Goal: Communication & Community: Share content

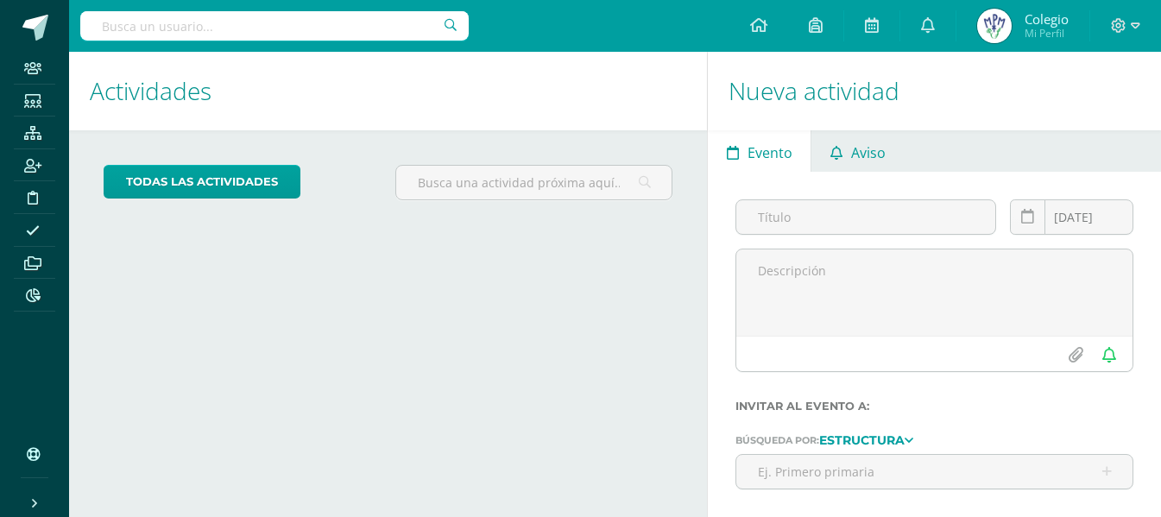
drag, startPoint x: 0, startPoint y: 0, endPoint x: 847, endPoint y: 146, distance: 859.6
click at [847, 146] on link "Aviso" at bounding box center [858, 150] width 92 height 41
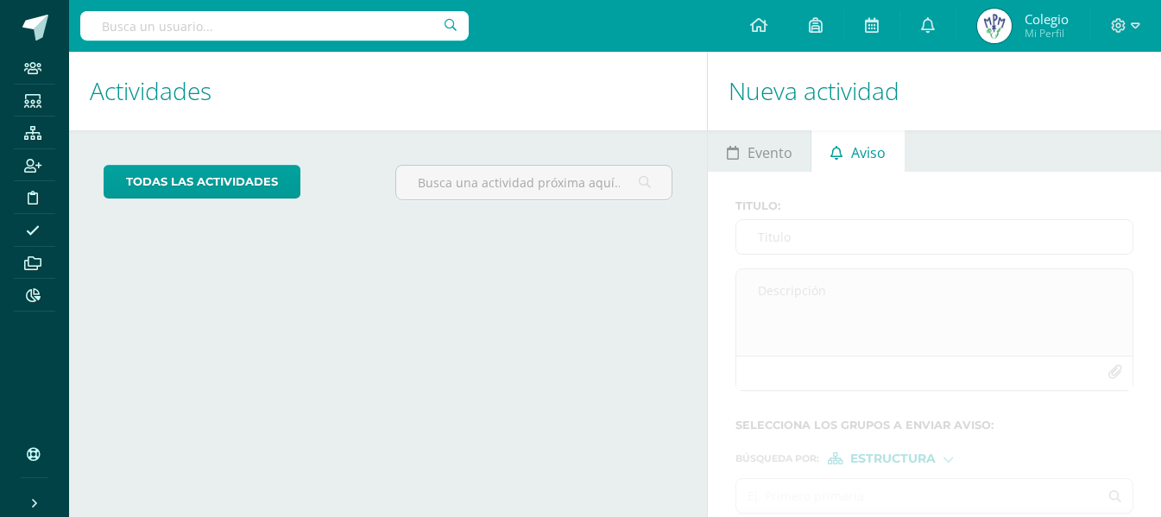
scroll to position [82, 0]
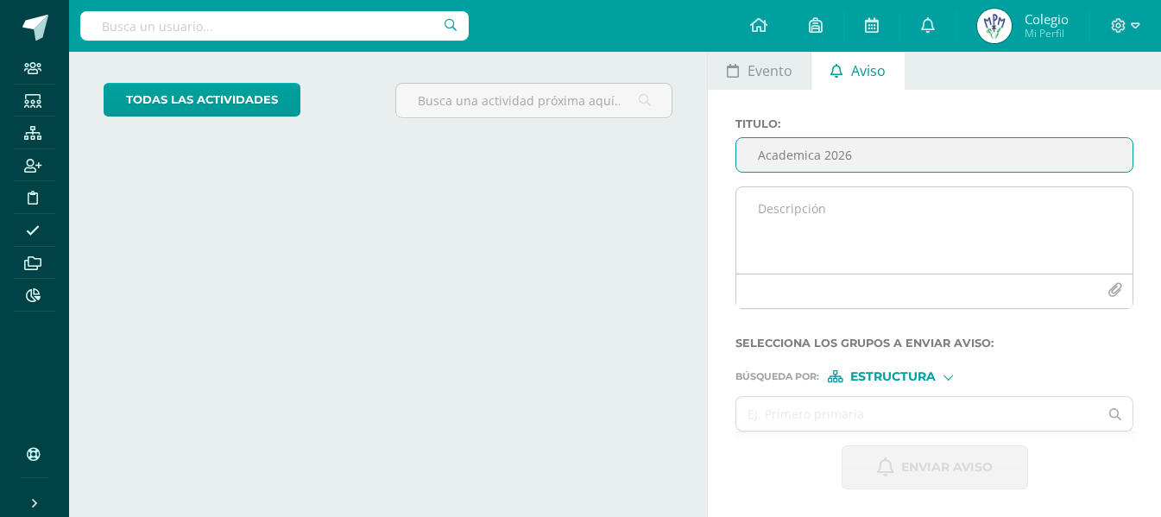
type input "Academica 2026"
click at [788, 206] on textarea at bounding box center [935, 230] width 396 height 86
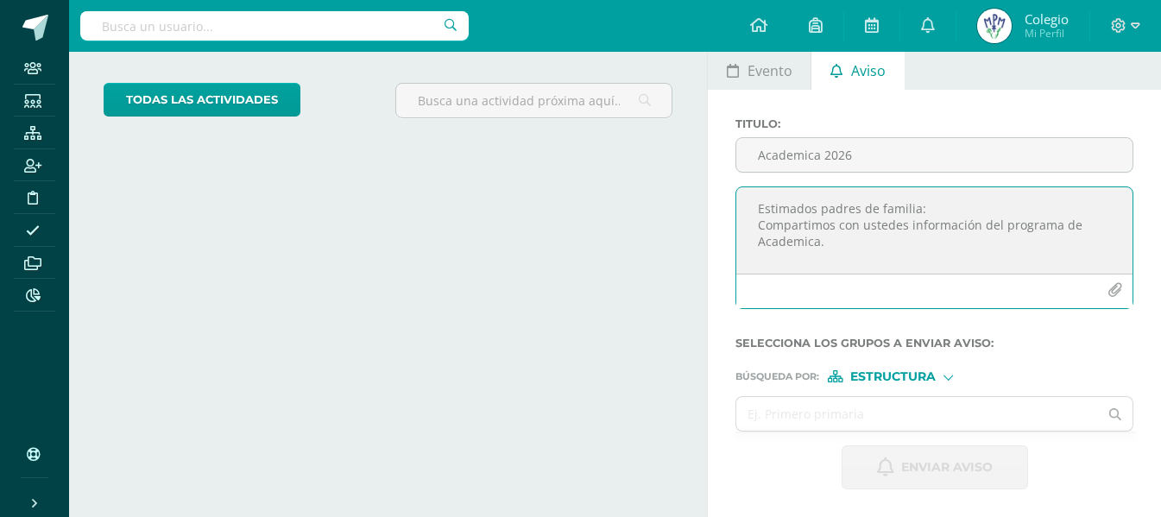
type textarea "Estimados padres de familia: Compartimos con ustedes información del programa d…"
click at [1110, 291] on icon "button" at bounding box center [1115, 290] width 15 height 15
click at [1118, 292] on icon "button" at bounding box center [1115, 290] width 15 height 15
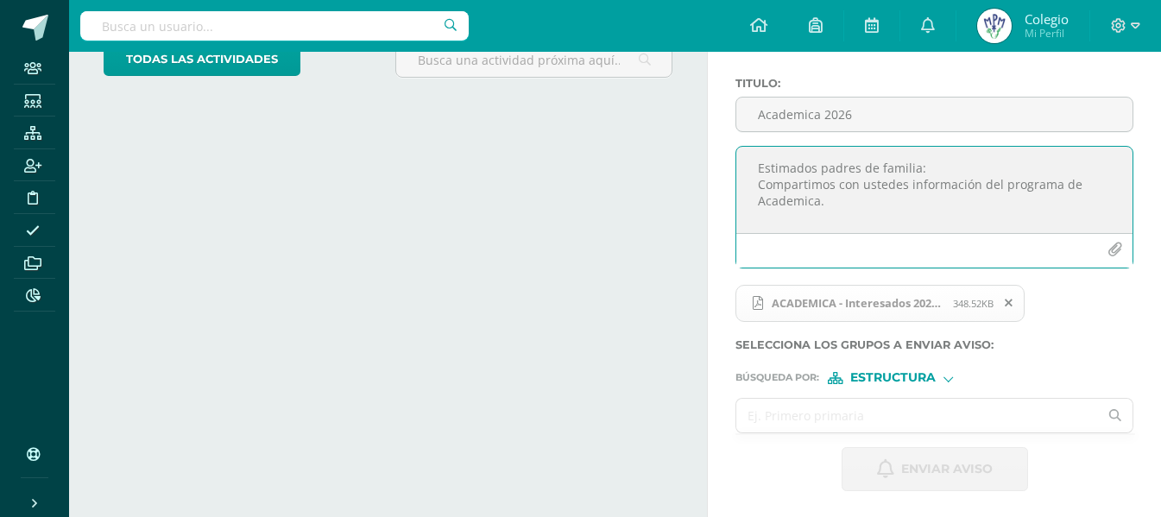
scroll to position [124, 0]
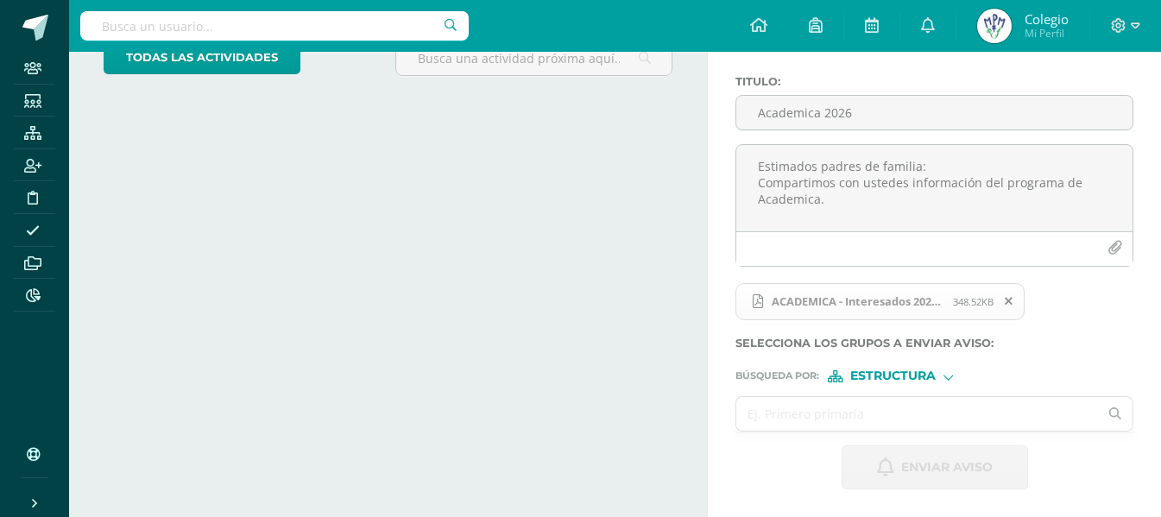
click at [946, 419] on input "text" at bounding box center [918, 414] width 362 height 34
type input "ñ"
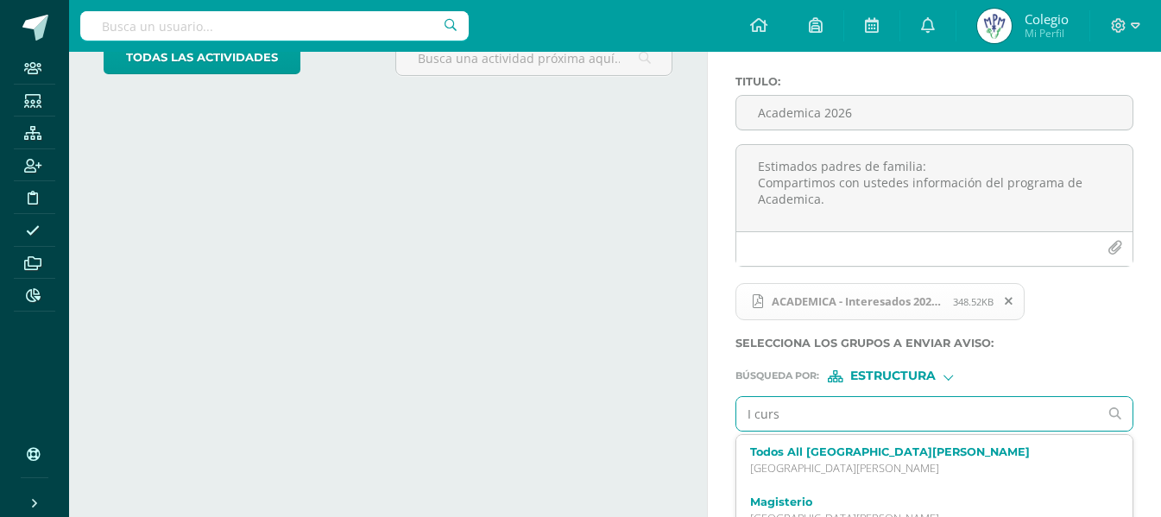
type input "I curso"
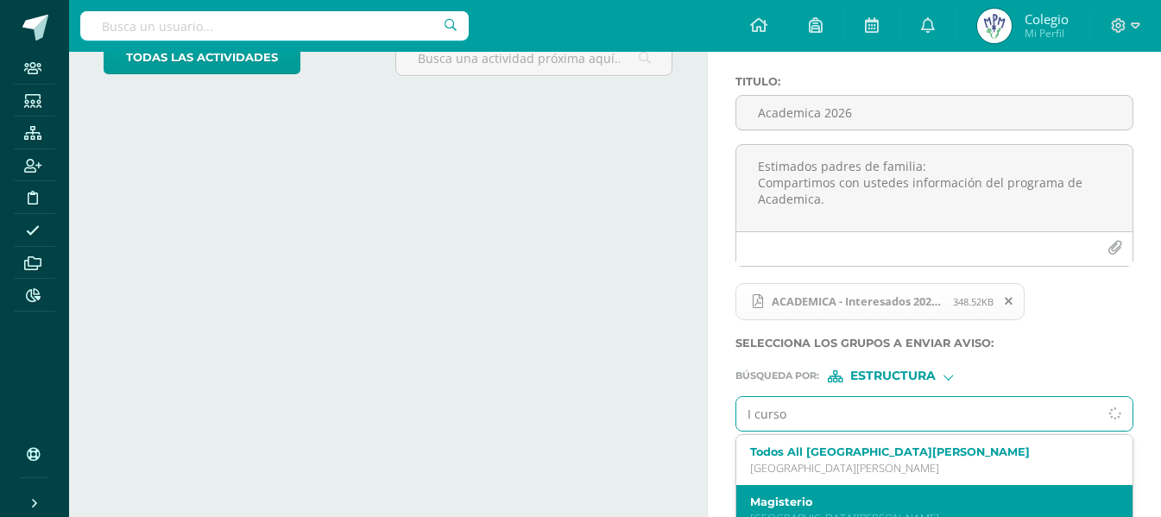
scroll to position [197, 0]
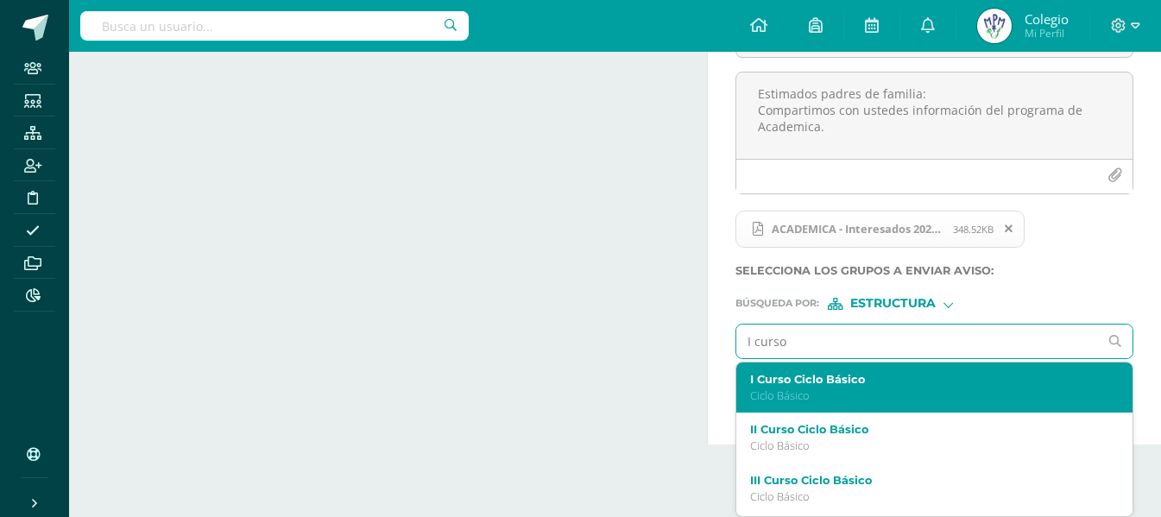
click at [881, 386] on div "I Curso Ciclo Básico Ciclo Básico" at bounding box center [926, 388] width 353 height 30
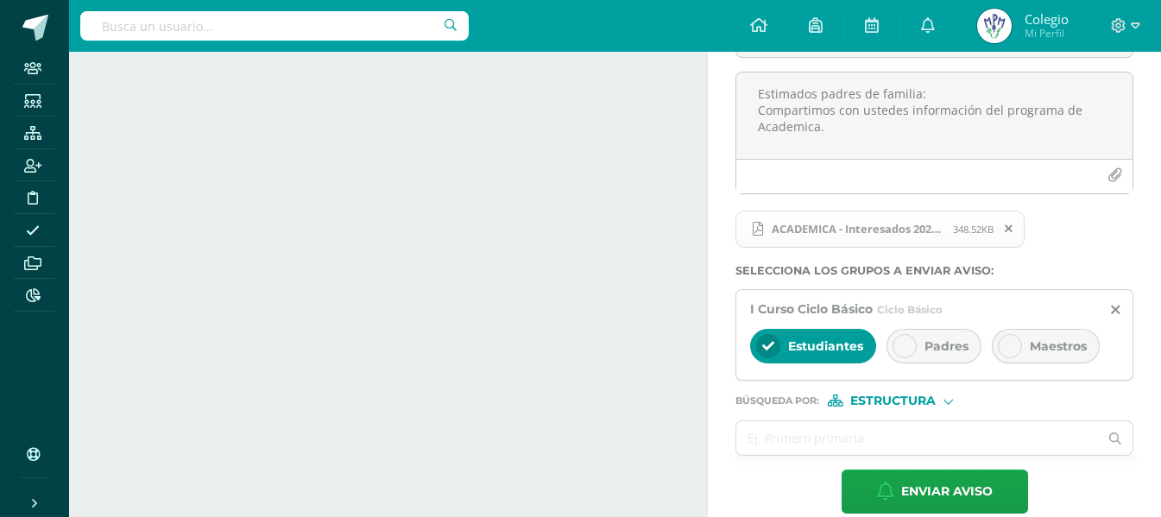
drag, startPoint x: 924, startPoint y: 356, endPoint x: 795, endPoint y: 358, distance: 128.7
click at [920, 356] on div "Padres" at bounding box center [934, 346] width 95 height 35
click at [794, 358] on div "Estudiantes" at bounding box center [813, 346] width 126 height 35
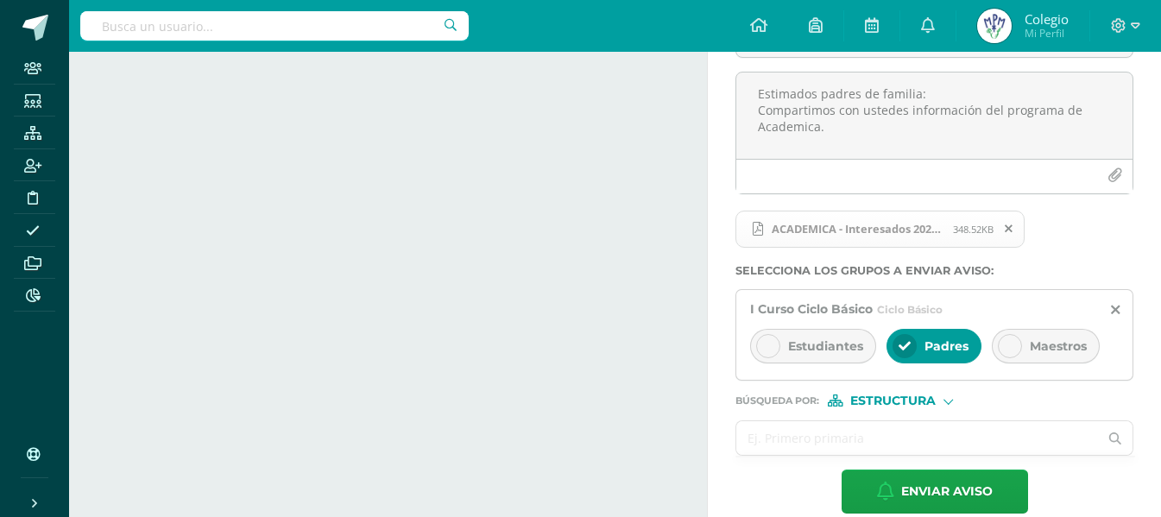
click at [793, 431] on input "text" at bounding box center [918, 438] width 362 height 34
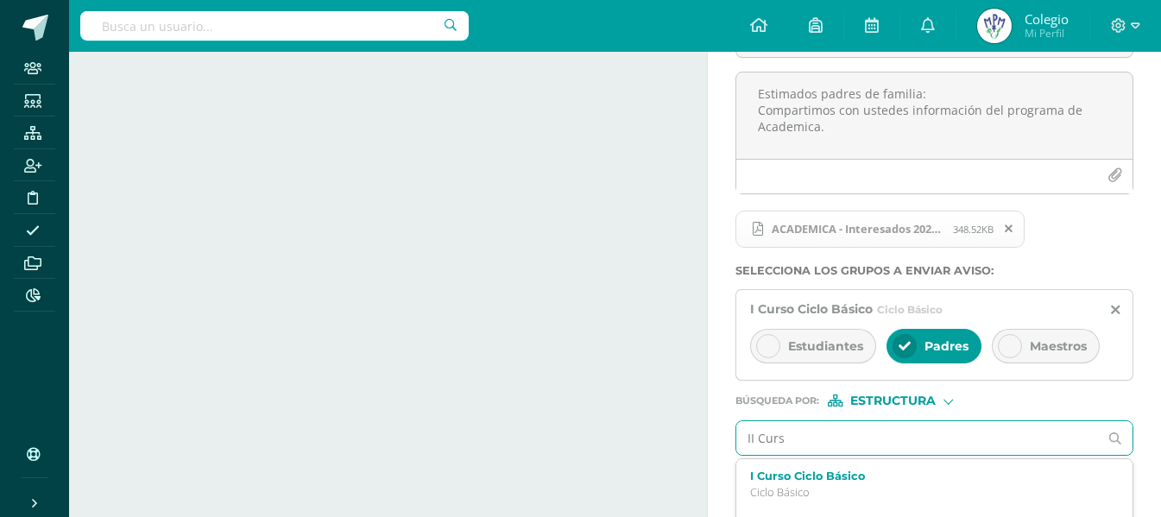
type input "II Curso"
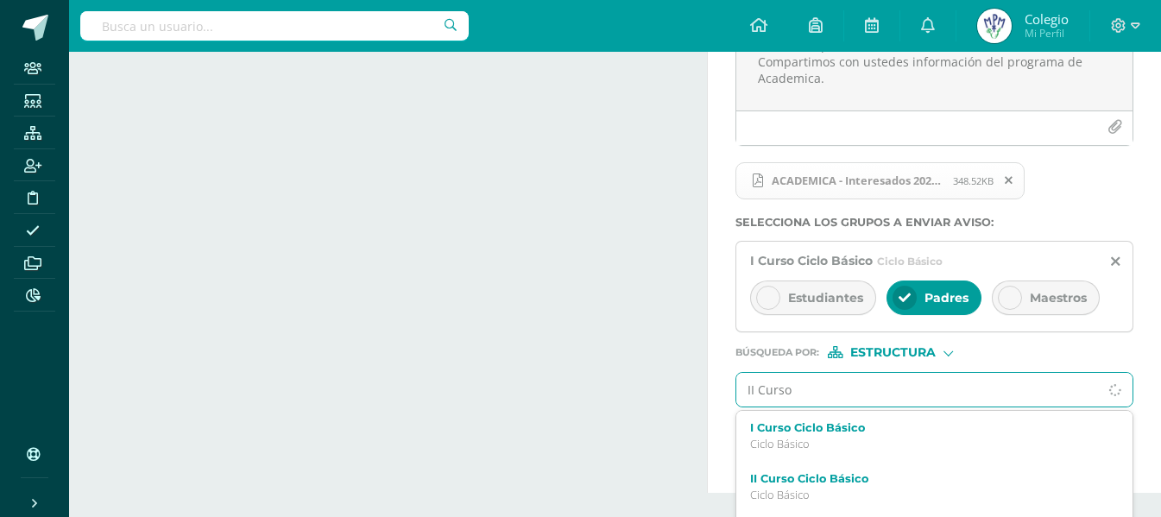
scroll to position [294, 0]
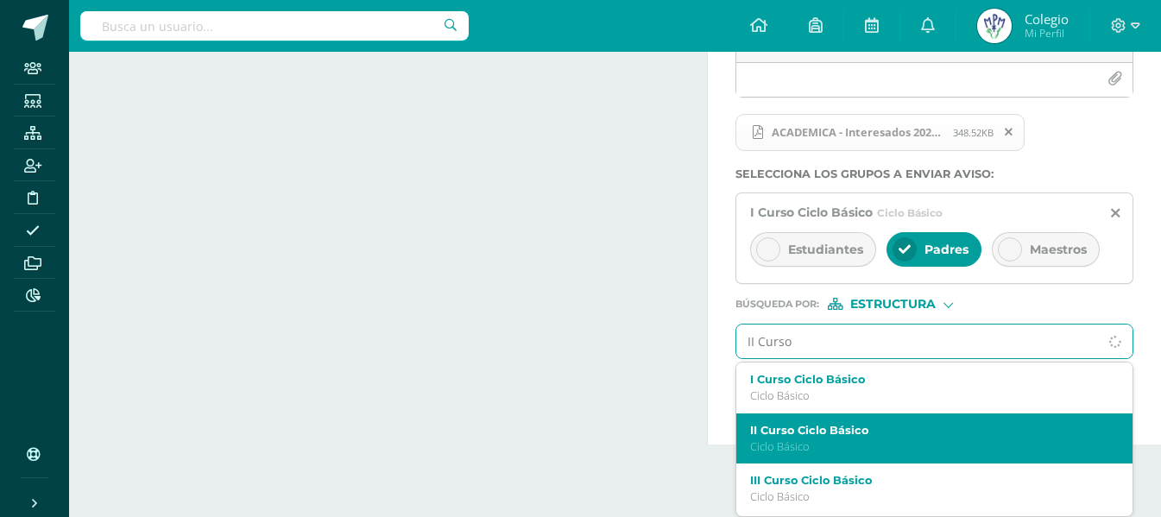
click at [845, 450] on p "Ciclo Básico" at bounding box center [926, 447] width 353 height 15
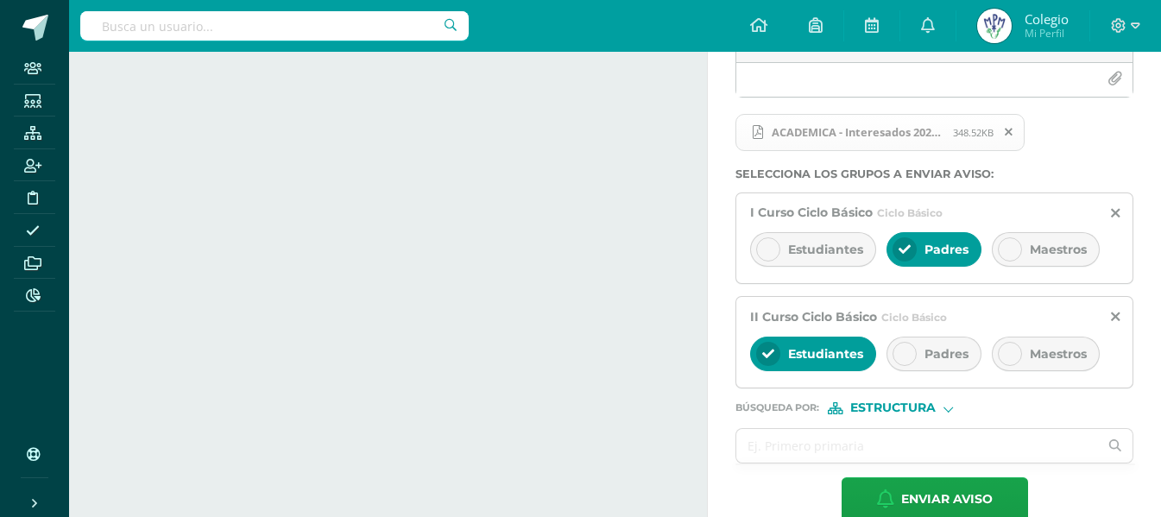
click at [925, 358] on span "Padres" at bounding box center [947, 354] width 44 height 16
click at [817, 362] on div "Estudiantes" at bounding box center [813, 354] width 126 height 35
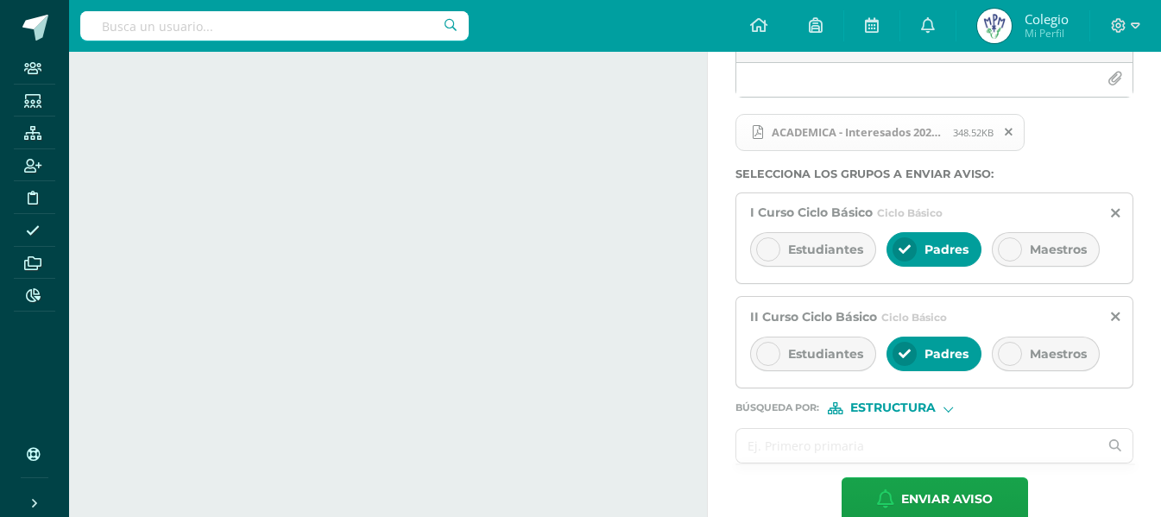
click at [790, 450] on input "text" at bounding box center [918, 446] width 362 height 34
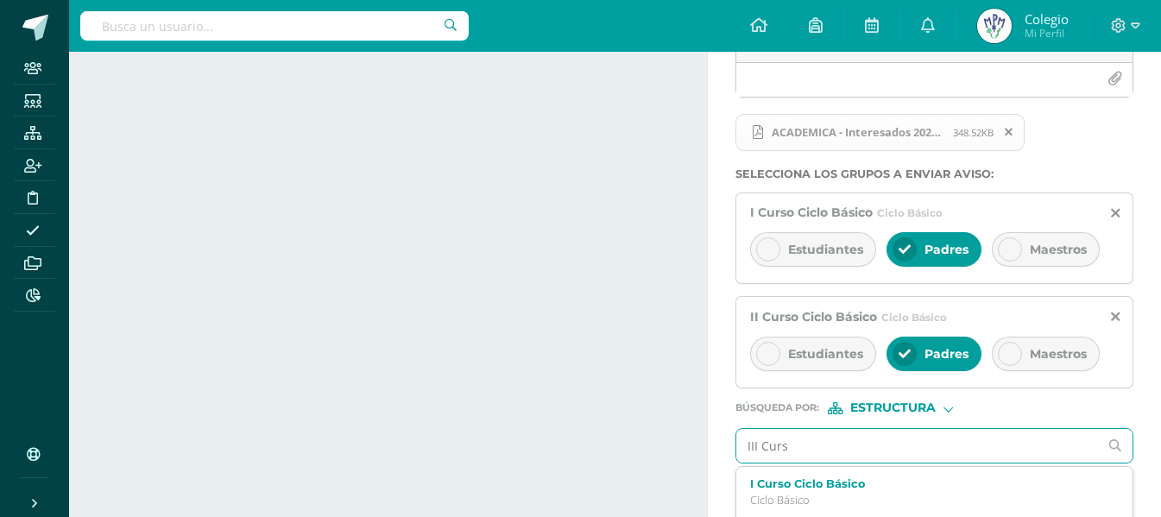
type input "III Curso"
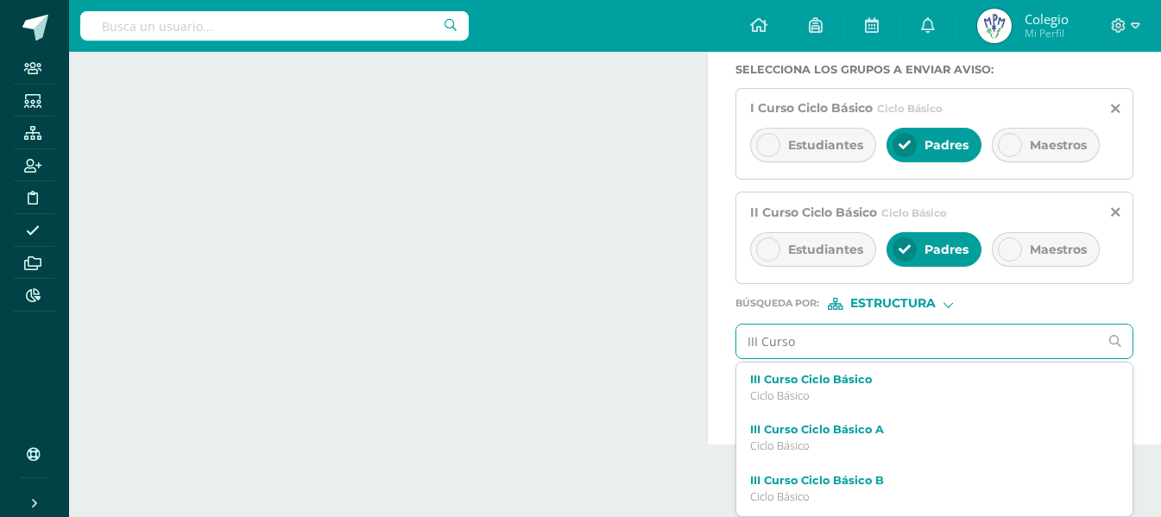
click at [837, 490] on p "Ciclo Básico" at bounding box center [926, 497] width 353 height 15
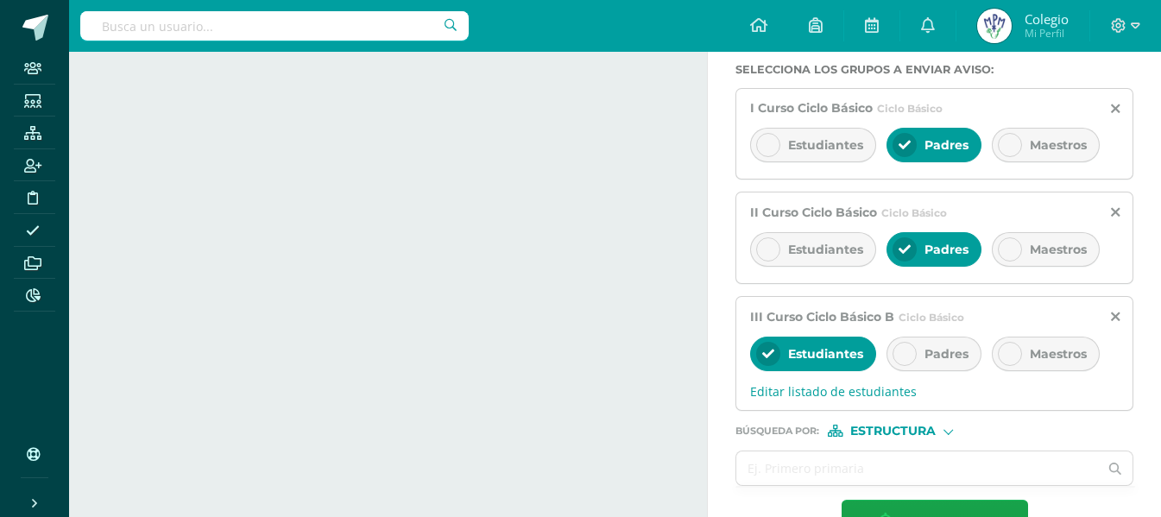
click at [920, 355] on div "Padres" at bounding box center [934, 354] width 95 height 35
click at [1116, 314] on icon at bounding box center [1115, 317] width 9 height 15
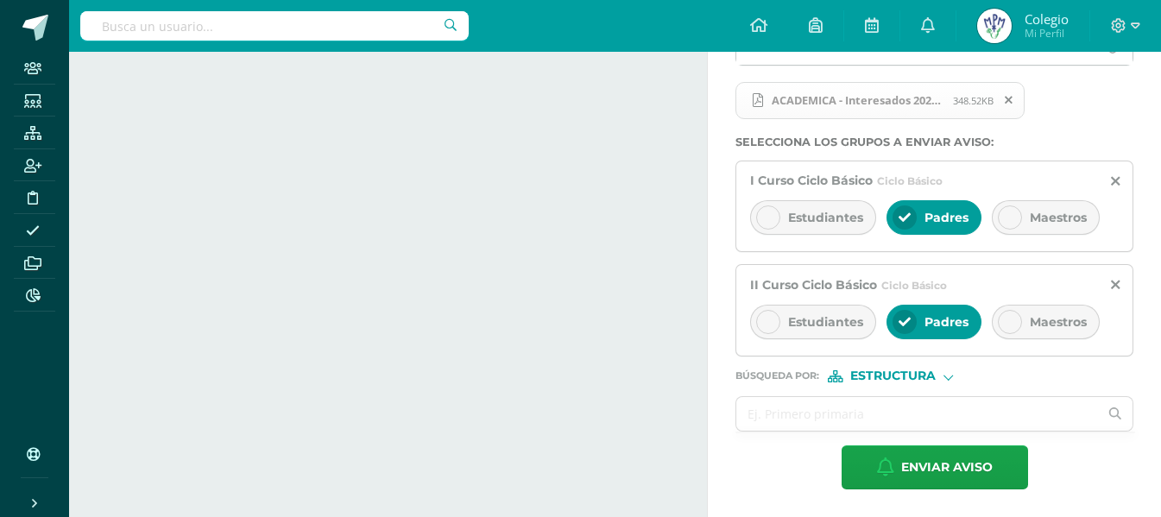
scroll to position [326, 0]
click at [849, 408] on input "text" at bounding box center [918, 414] width 362 height 34
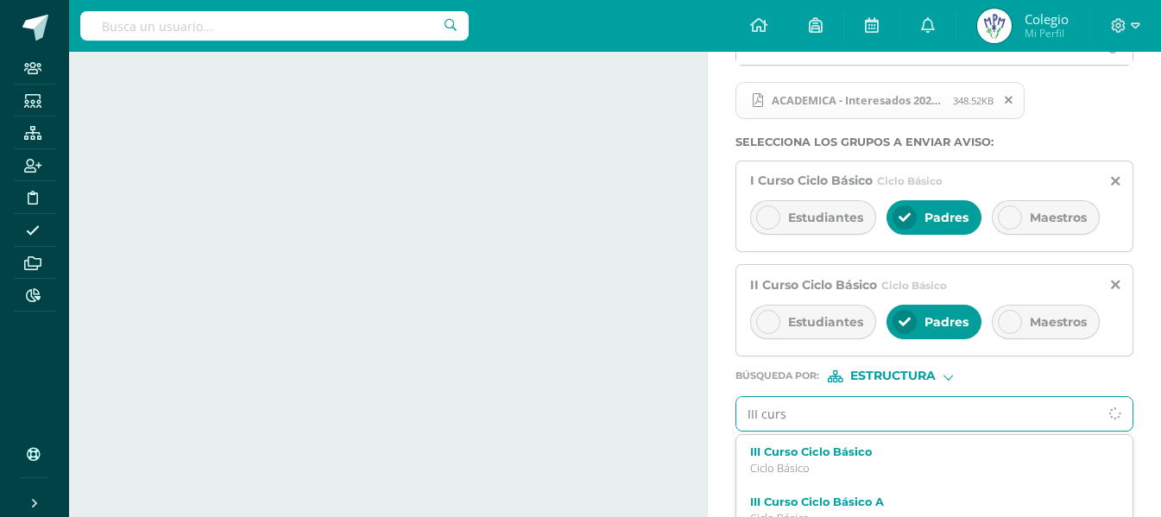
type input "III curso"
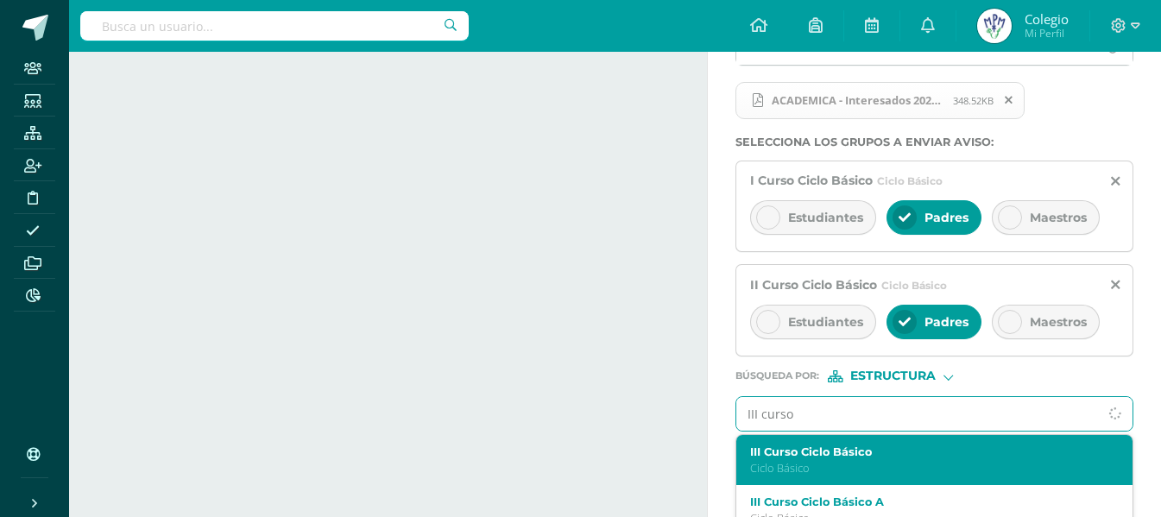
click at [788, 476] on div "III Curso Ciclo Básico Ciclo Básico" at bounding box center [935, 460] width 396 height 51
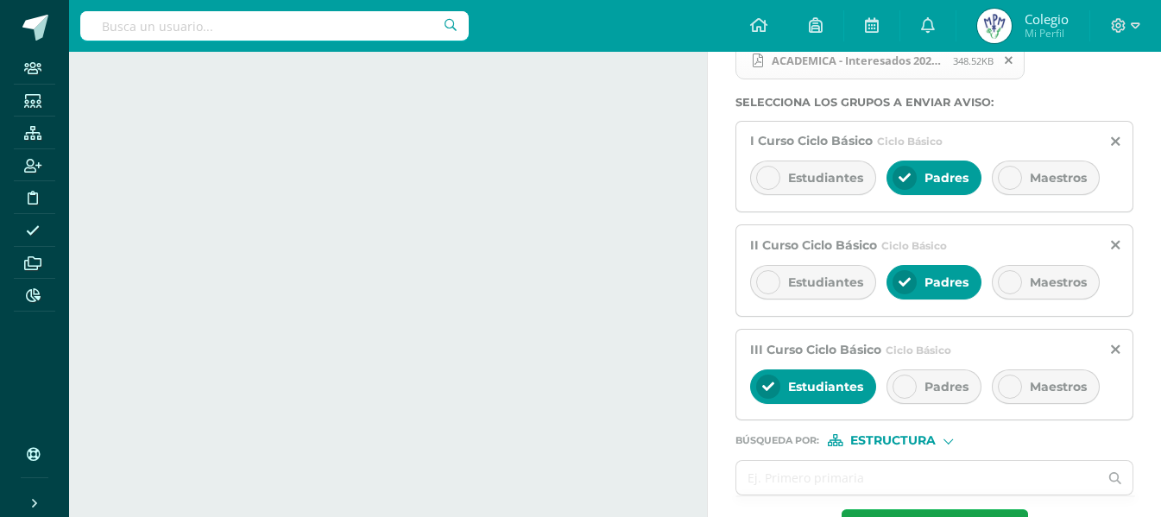
scroll to position [429, 0]
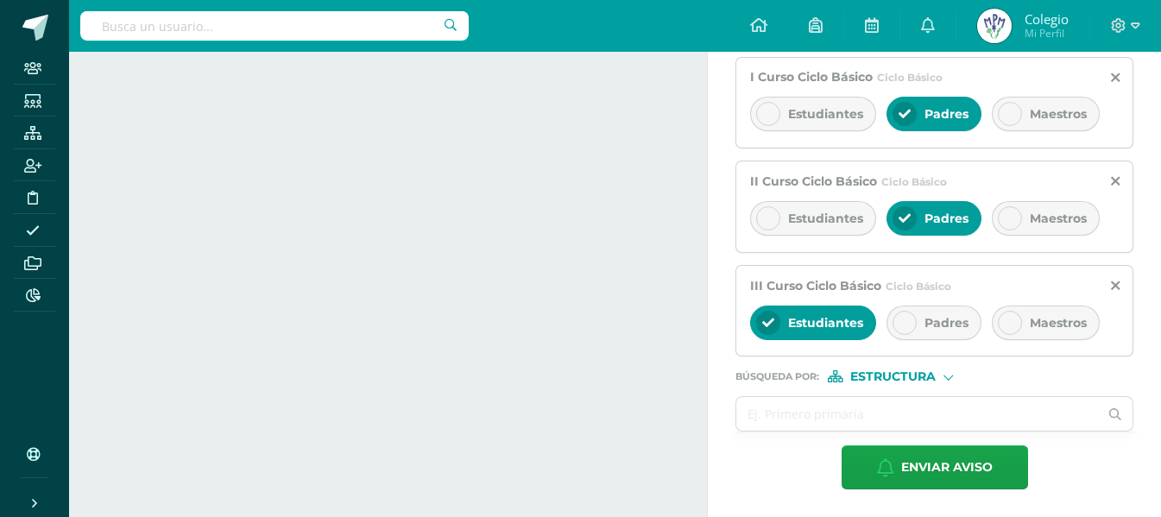
click at [940, 325] on span "Padres" at bounding box center [947, 323] width 44 height 16
click at [797, 329] on span "Estudiantes" at bounding box center [825, 323] width 75 height 16
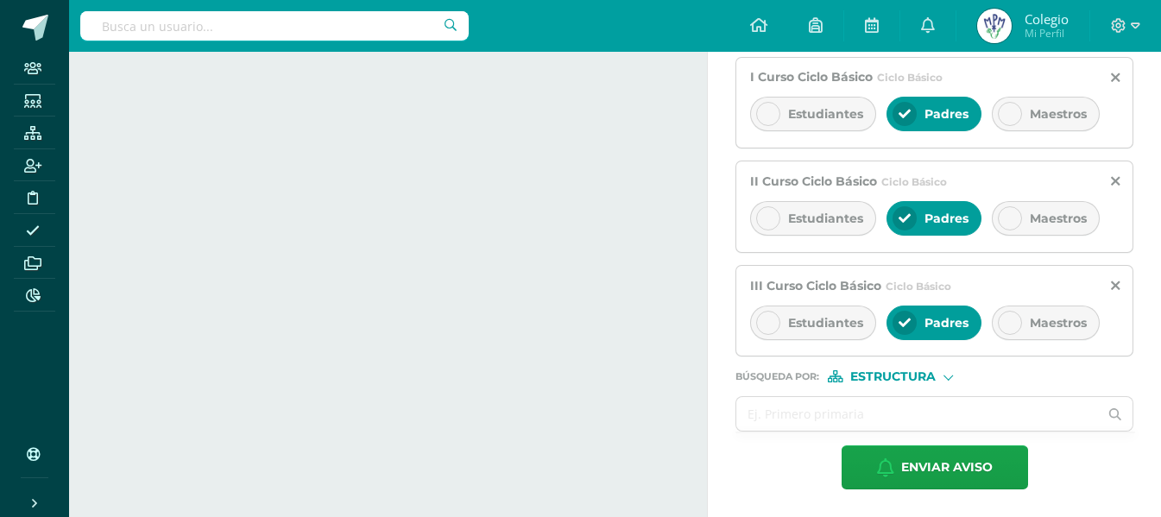
click at [918, 379] on span "Estructura" at bounding box center [893, 376] width 85 height 9
click at [879, 427] on span "Persona" at bounding box center [900, 421] width 62 height 9
click at [813, 427] on input "text" at bounding box center [918, 414] width 362 height 34
type input "[PERSON_NAME]"
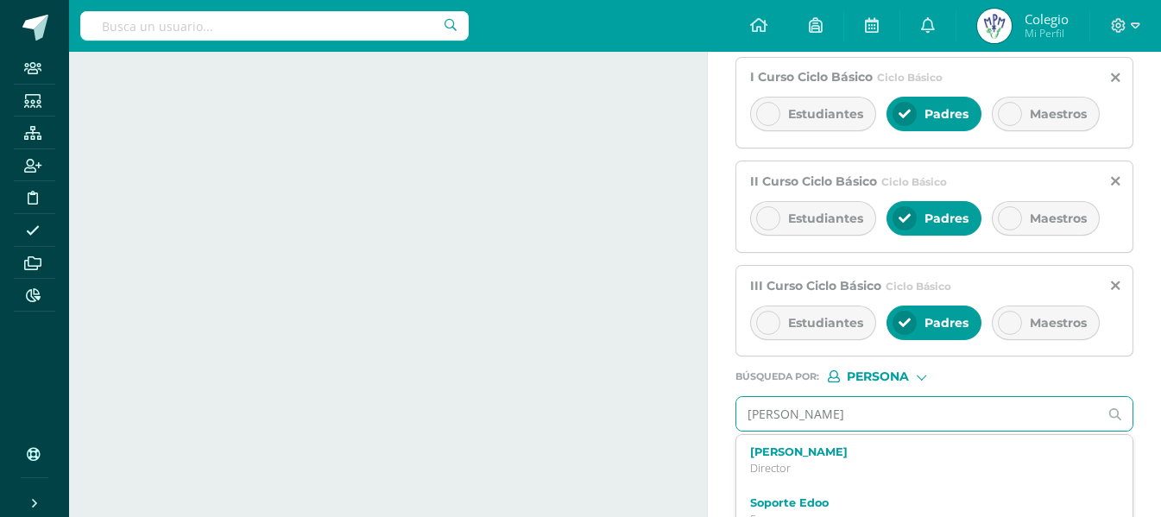
drag, startPoint x: 822, startPoint y: 459, endPoint x: 844, endPoint y: 421, distance: 44.1
click at [823, 459] on label "[PERSON_NAME]" at bounding box center [926, 452] width 353 height 13
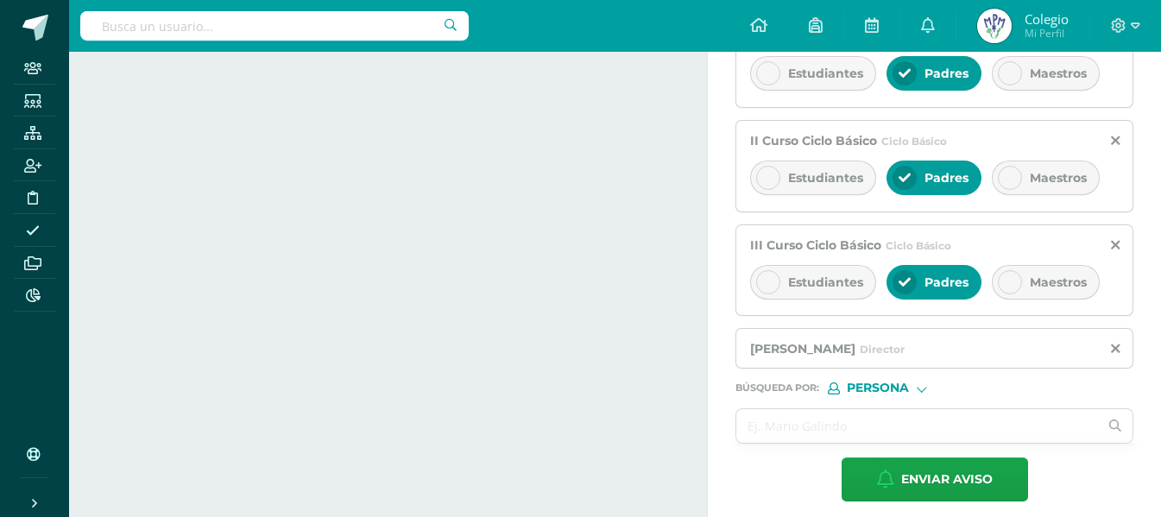
scroll to position [482, 0]
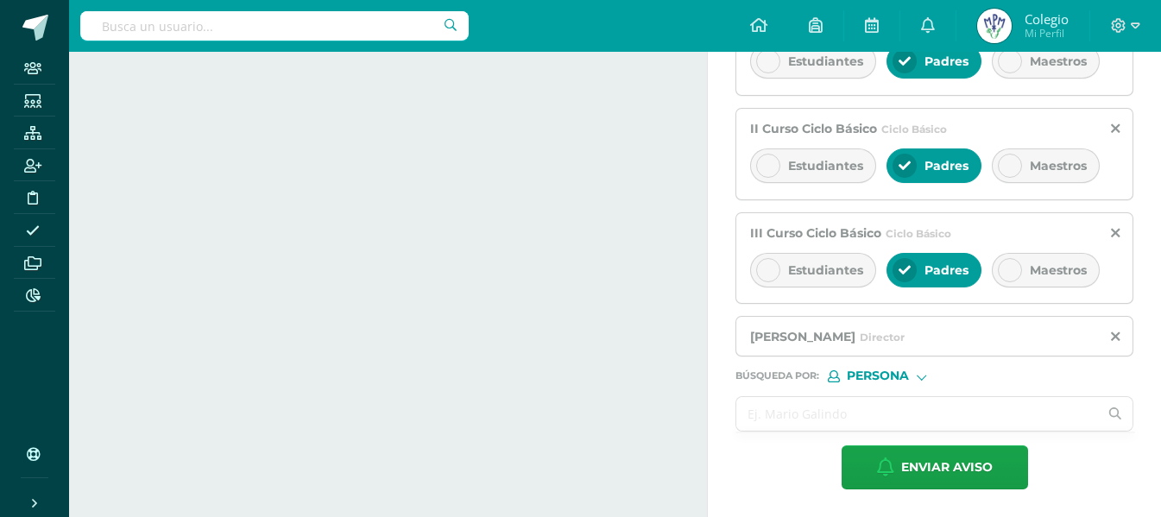
click at [825, 413] on input "text" at bounding box center [918, 414] width 362 height 34
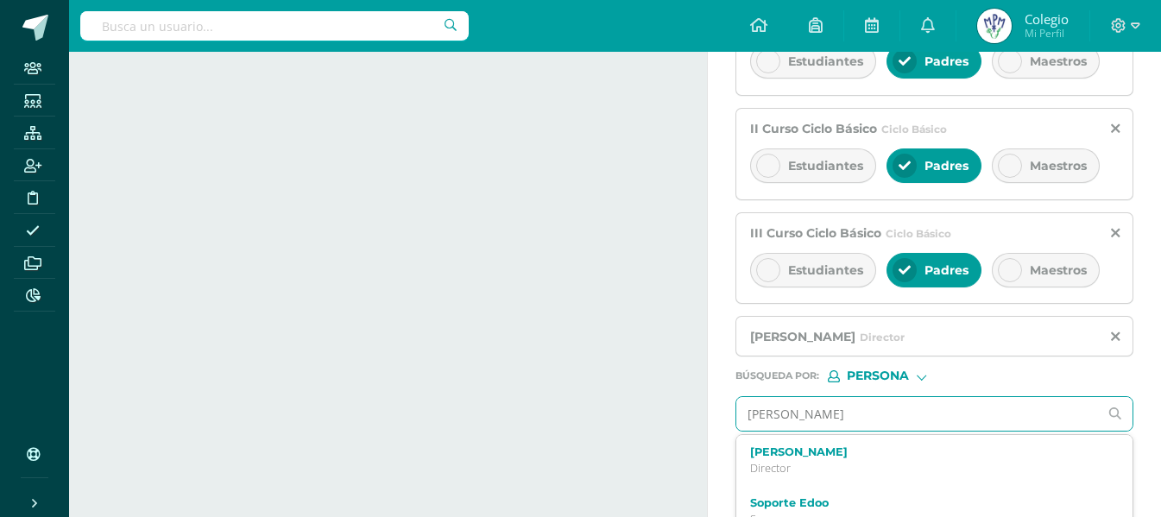
type input "[PERSON_NAME]"
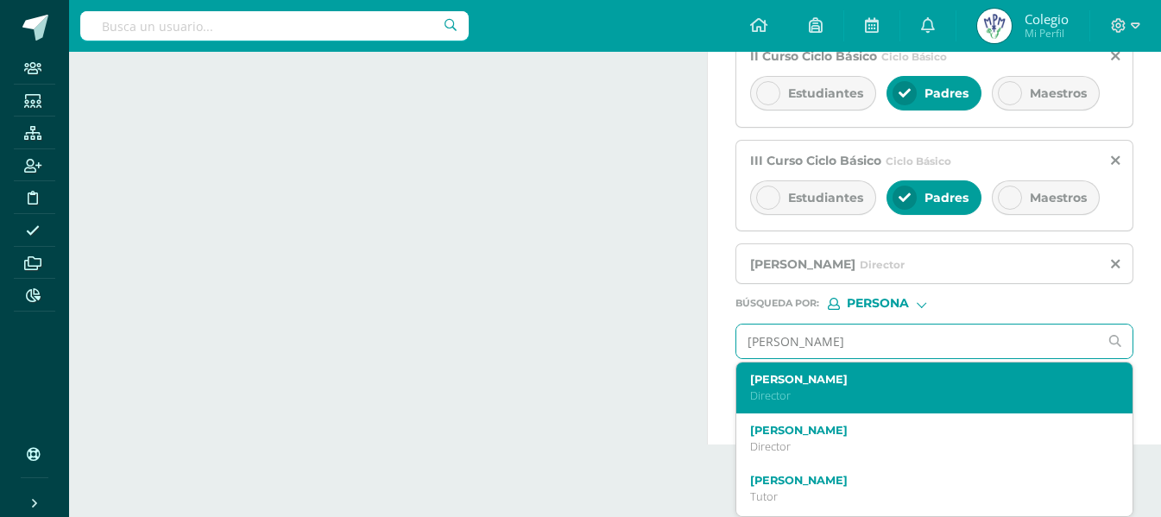
click at [863, 401] on p "Director" at bounding box center [926, 396] width 353 height 15
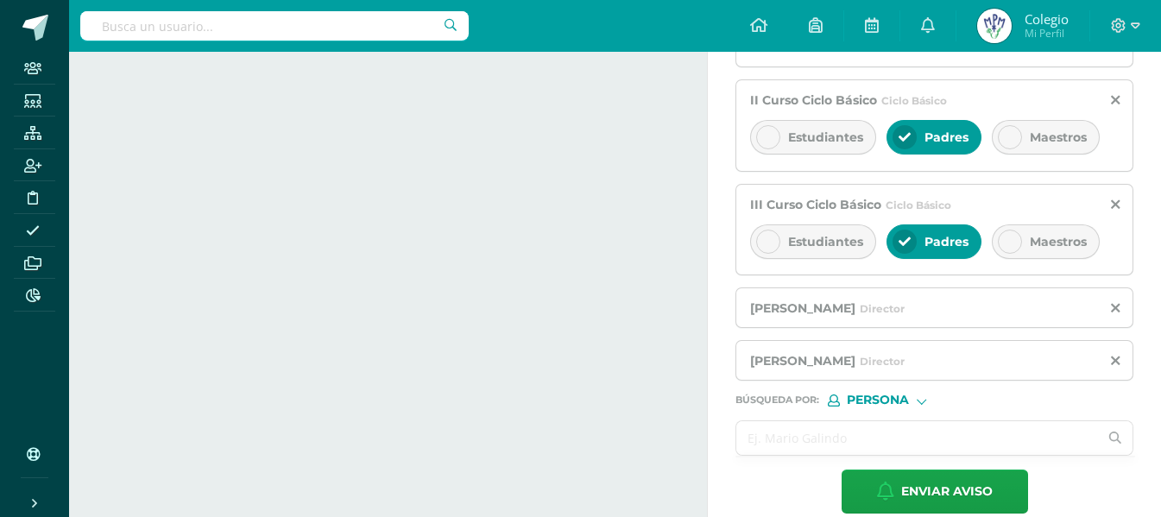
scroll to position [534, 0]
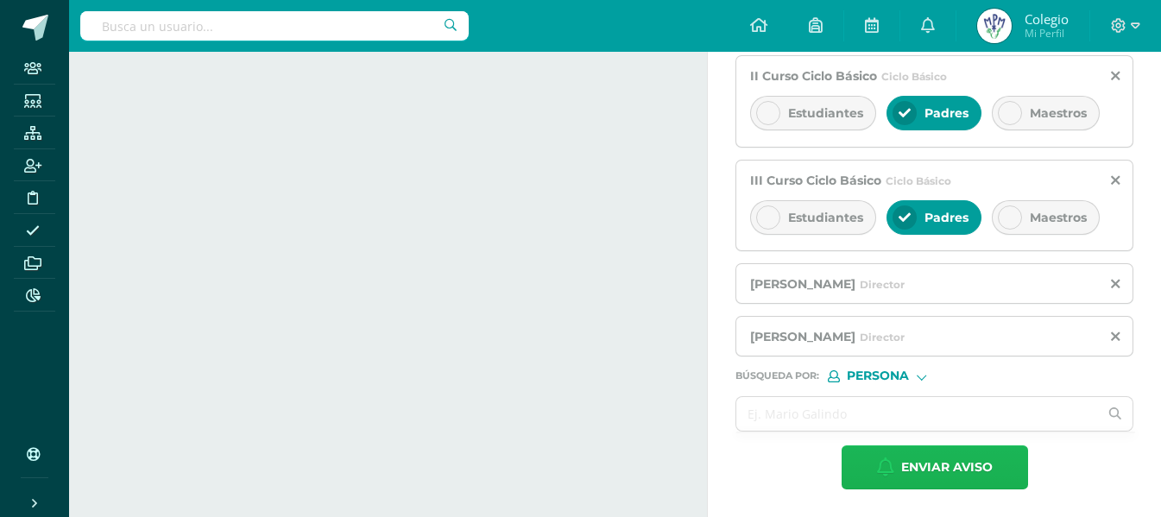
click at [914, 473] on span "Enviar aviso" at bounding box center [947, 467] width 92 height 42
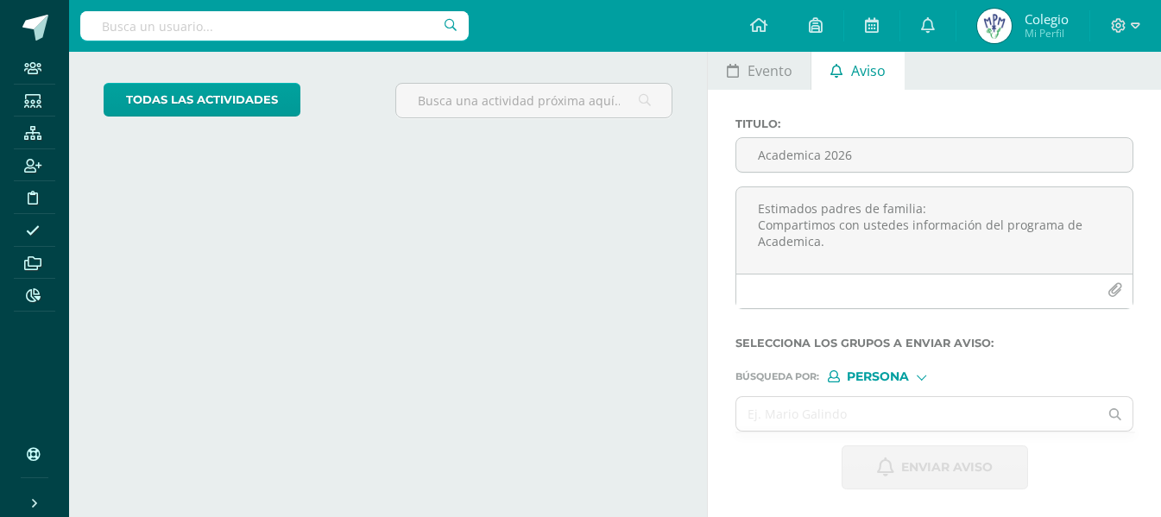
scroll to position [82, 0]
